Goal: Entertainment & Leisure: Browse casually

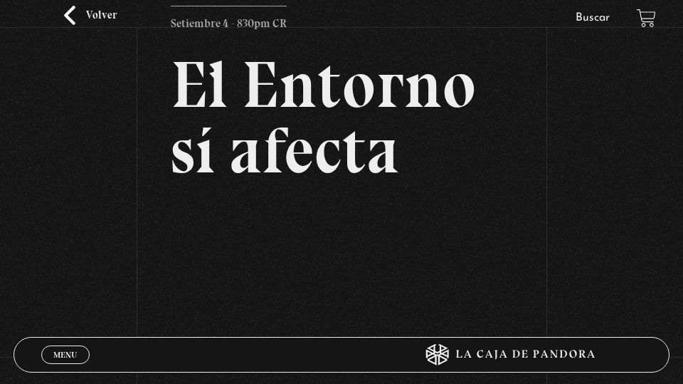
scroll to position [52, 0]
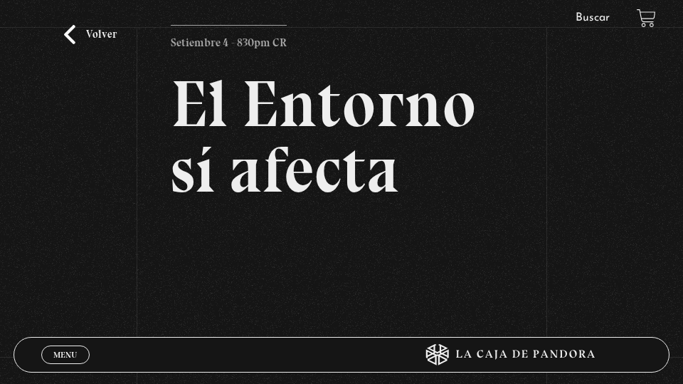
click at [99, 30] on link "Volver" at bounding box center [90, 34] width 53 height 19
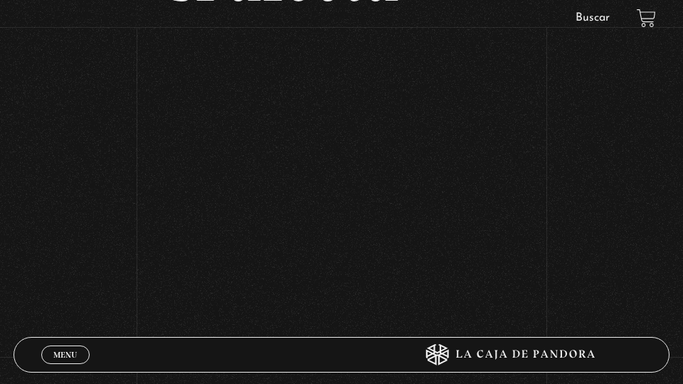
scroll to position [250, 0]
click at [63, 350] on span "Menu" at bounding box center [64, 354] width 23 height 9
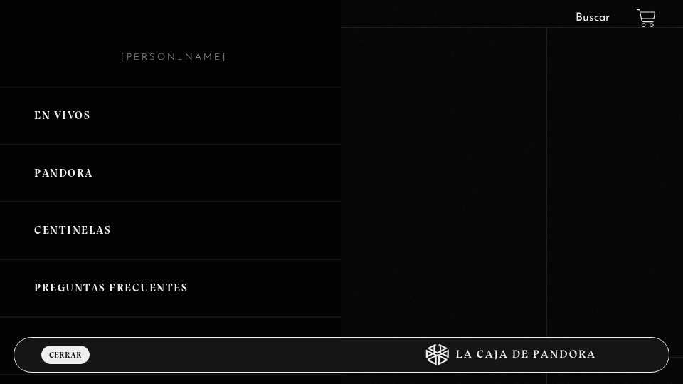
click at [63, 115] on link "En vivos" at bounding box center [171, 116] width 342 height 58
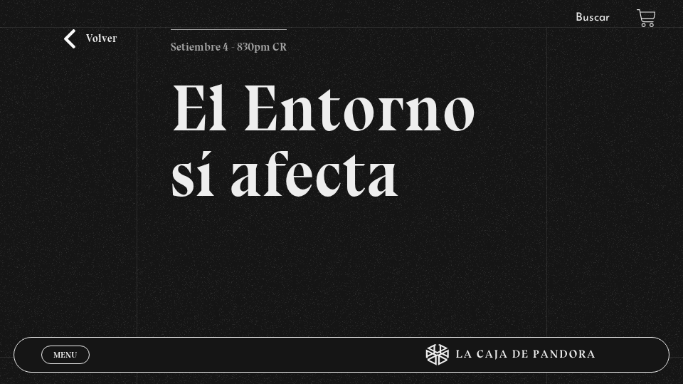
scroll to position [41, 0]
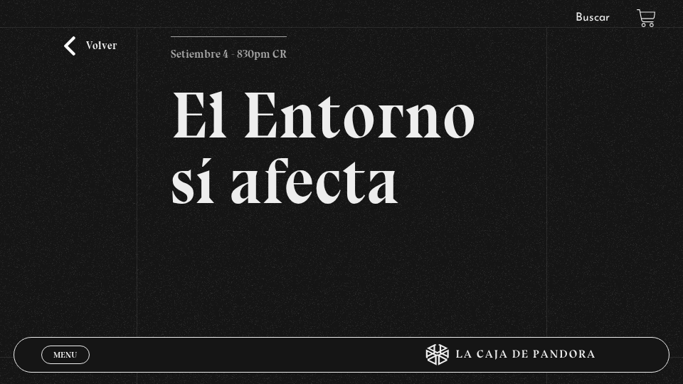
click at [106, 49] on link "Volver" at bounding box center [90, 45] width 53 height 19
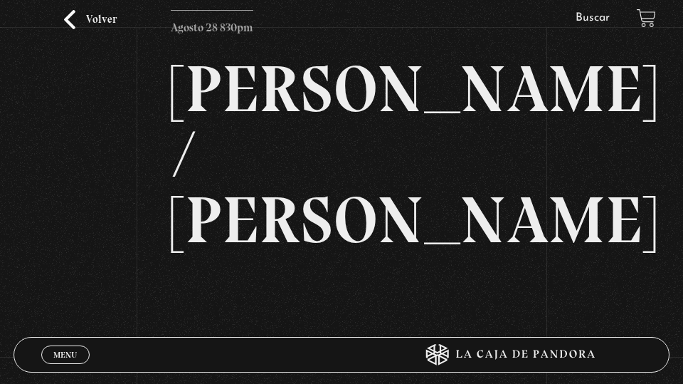
scroll to position [88, 0]
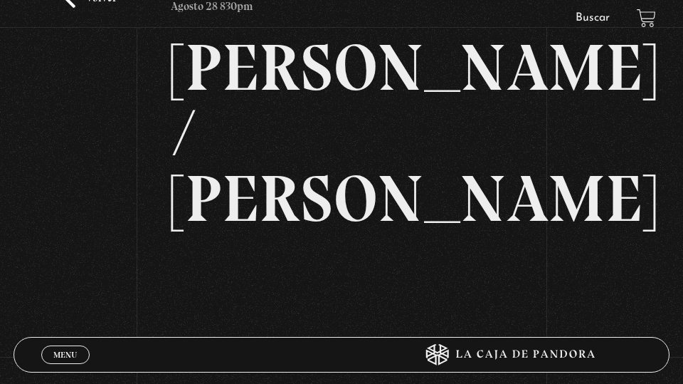
click at [59, 357] on span "Menu" at bounding box center [64, 354] width 23 height 9
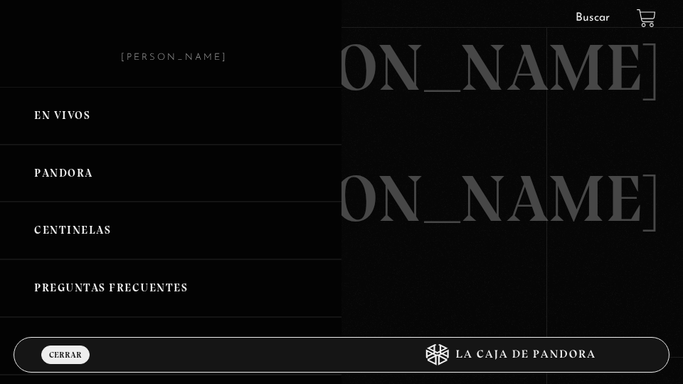
click at [59, 120] on link "En vivos" at bounding box center [171, 116] width 342 height 58
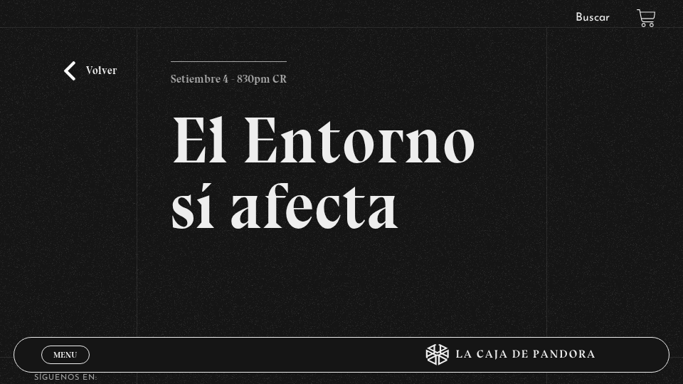
scroll to position [31, 0]
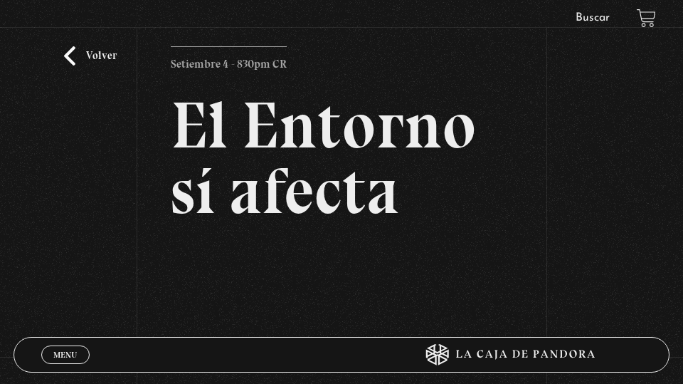
click at [72, 354] on span "Menu" at bounding box center [64, 354] width 23 height 9
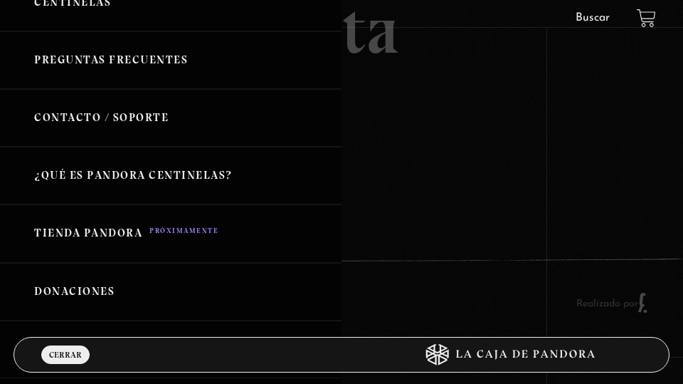
scroll to position [418, 0]
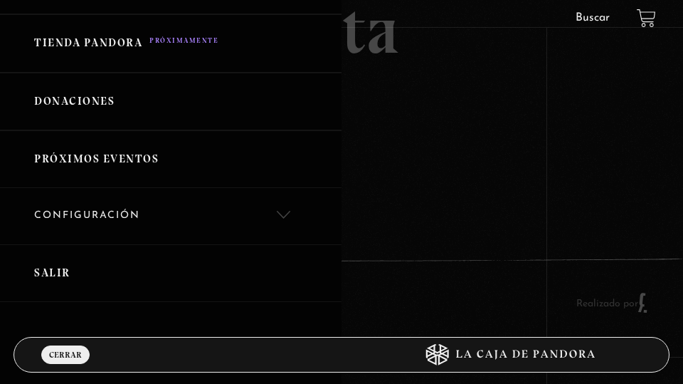
click at [56, 266] on link "Salir" at bounding box center [171, 273] width 342 height 58
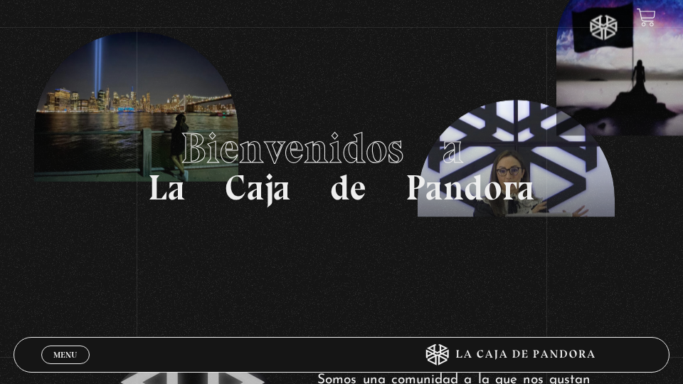
scroll to position [17, 0]
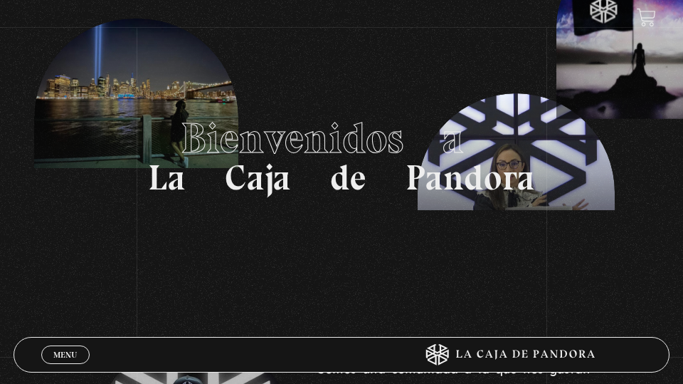
click at [56, 353] on span "Menu" at bounding box center [64, 354] width 23 height 9
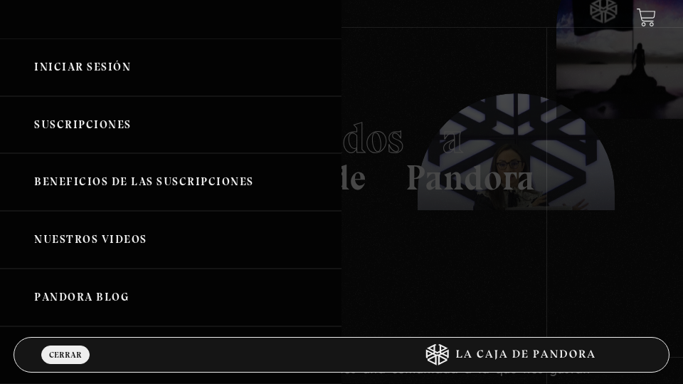
click at [56, 353] on span "Cerrar" at bounding box center [65, 354] width 33 height 9
